Goal: Register for event/course

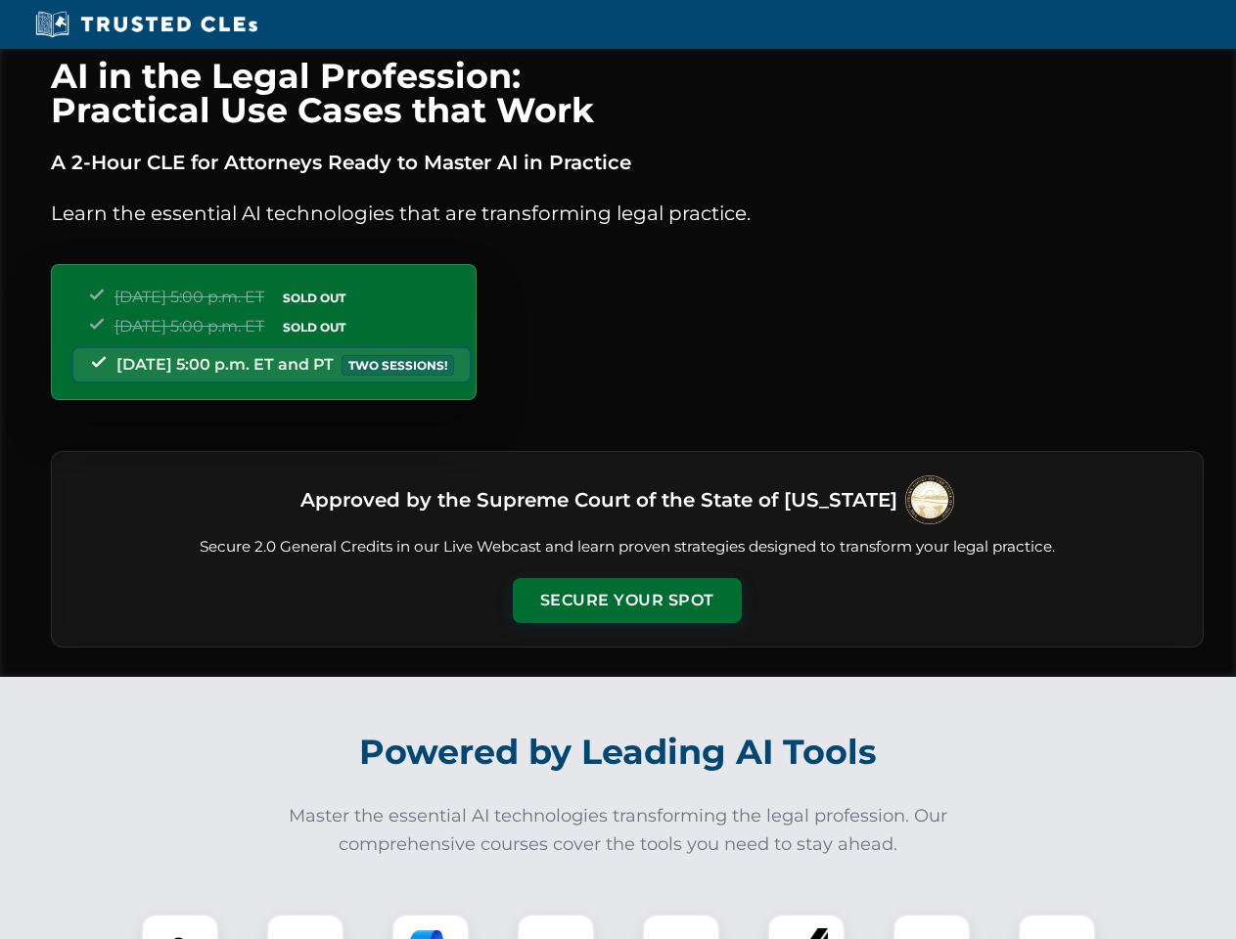
click at [626, 601] on button "Secure Your Spot" at bounding box center [627, 600] width 229 height 45
click at [180, 926] on img at bounding box center [180, 953] width 57 height 57
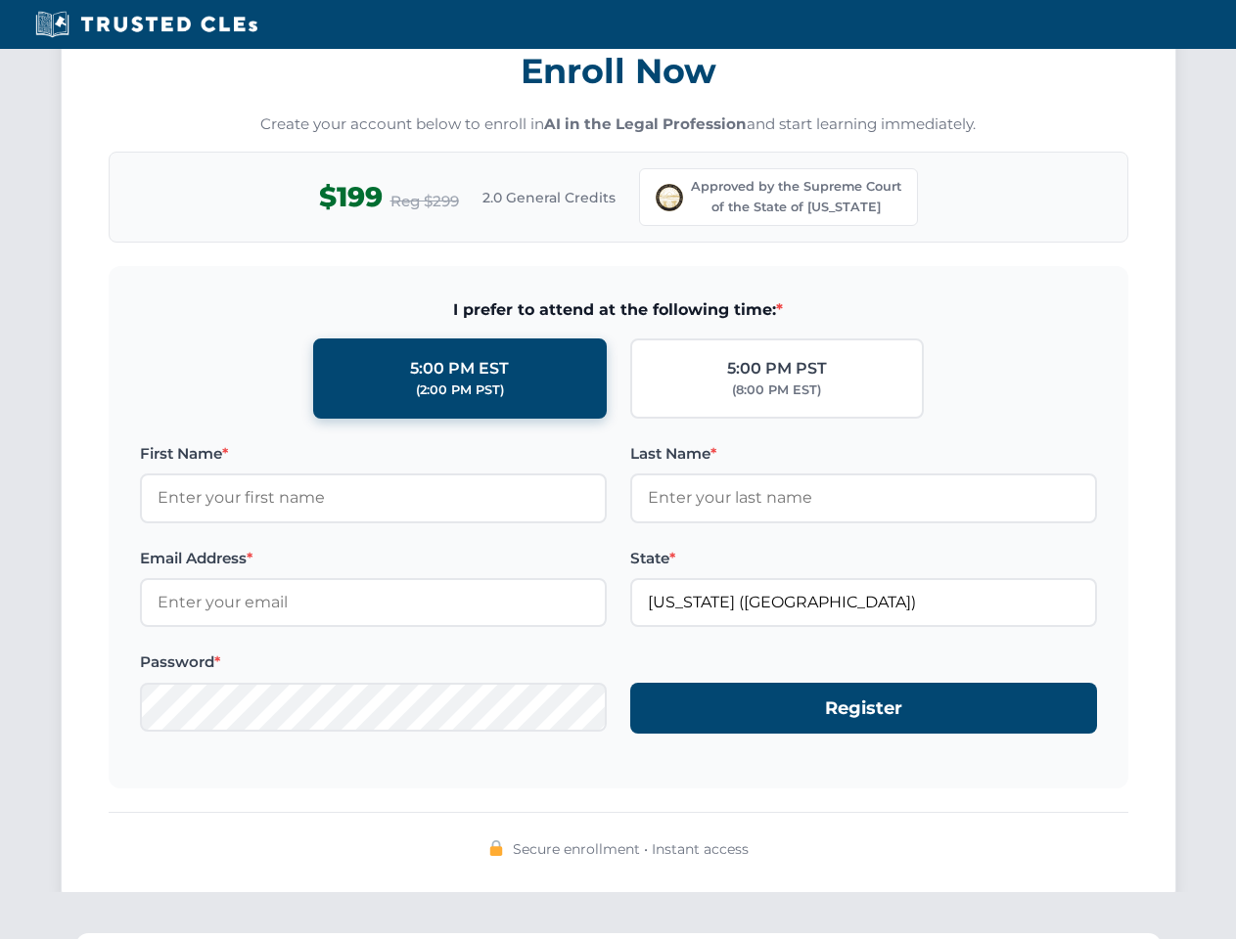
scroll to position [1933, 0]
